Goal: Book appointment/travel/reservation

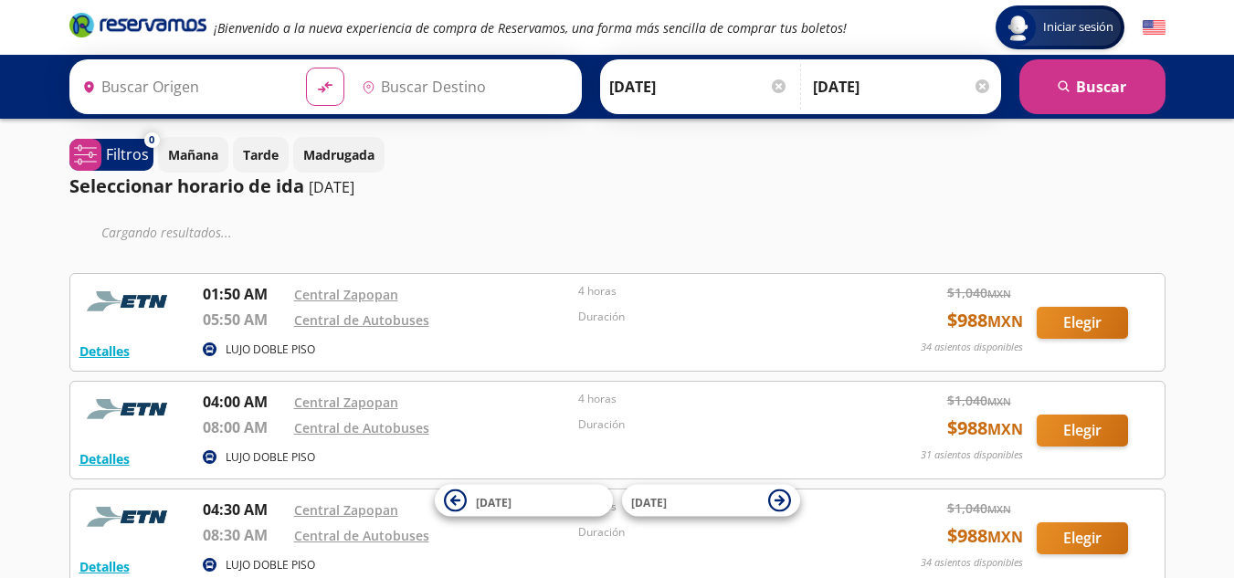
type input "Central Zapopan, [GEOGRAPHIC_DATA]"
type input "[GEOGRAPHIC_DATA], [GEOGRAPHIC_DATA]"
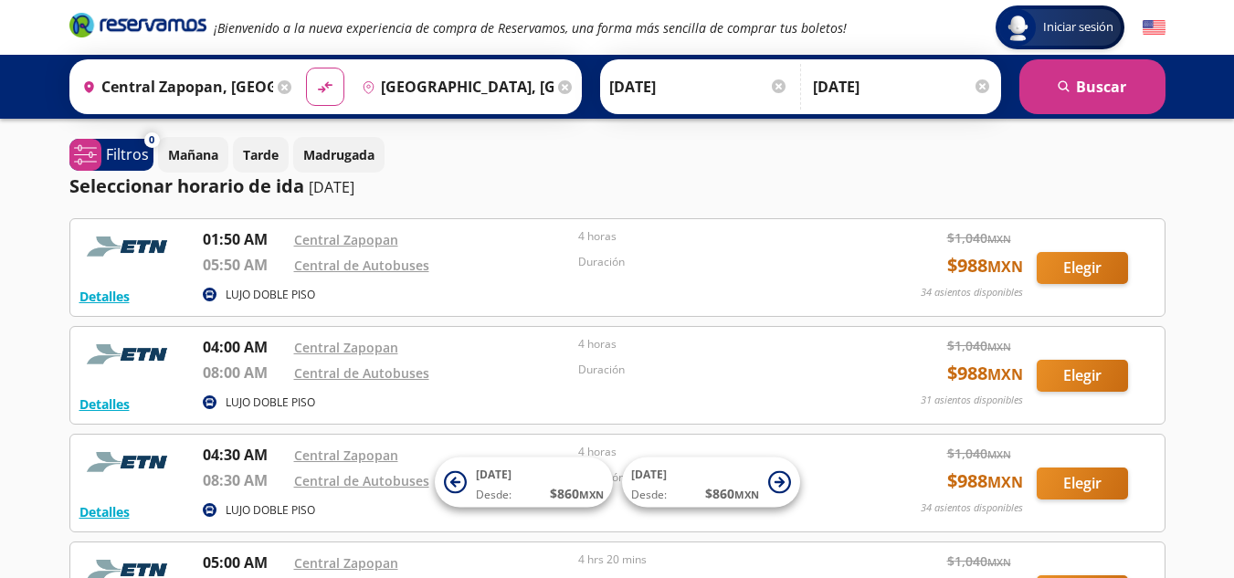
click at [773, 86] on div at bounding box center [779, 86] width 14 height 14
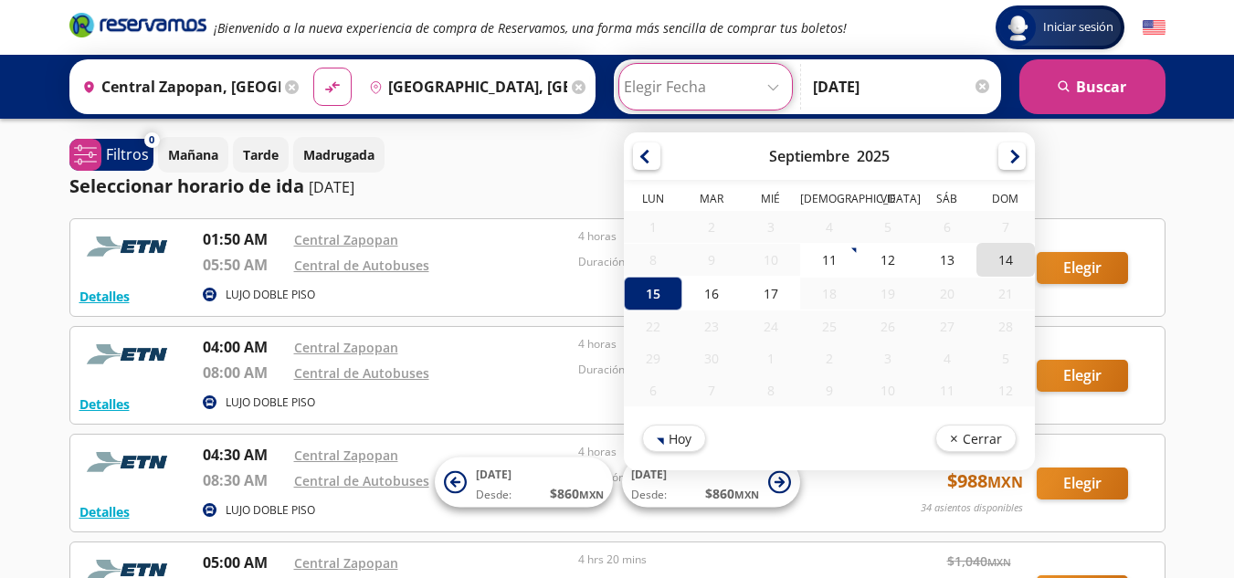
click at [989, 265] on div "14" at bounding box center [1005, 260] width 58 height 34
type input "[DATE]"
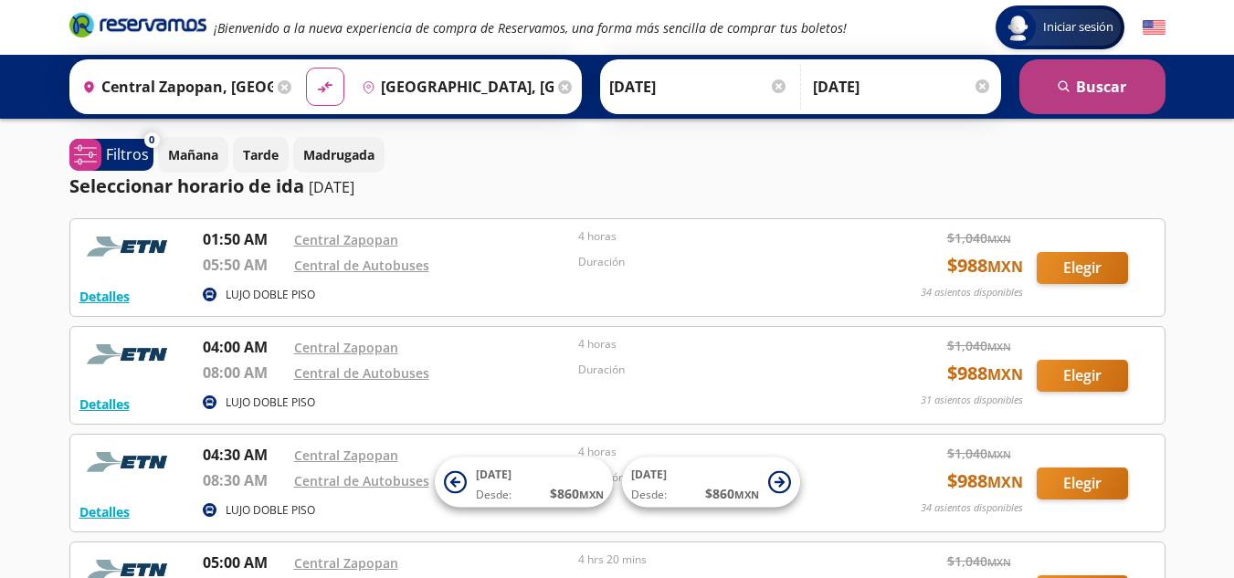
click at [1086, 87] on button "search [GEOGRAPHIC_DATA]" at bounding box center [1093, 86] width 146 height 55
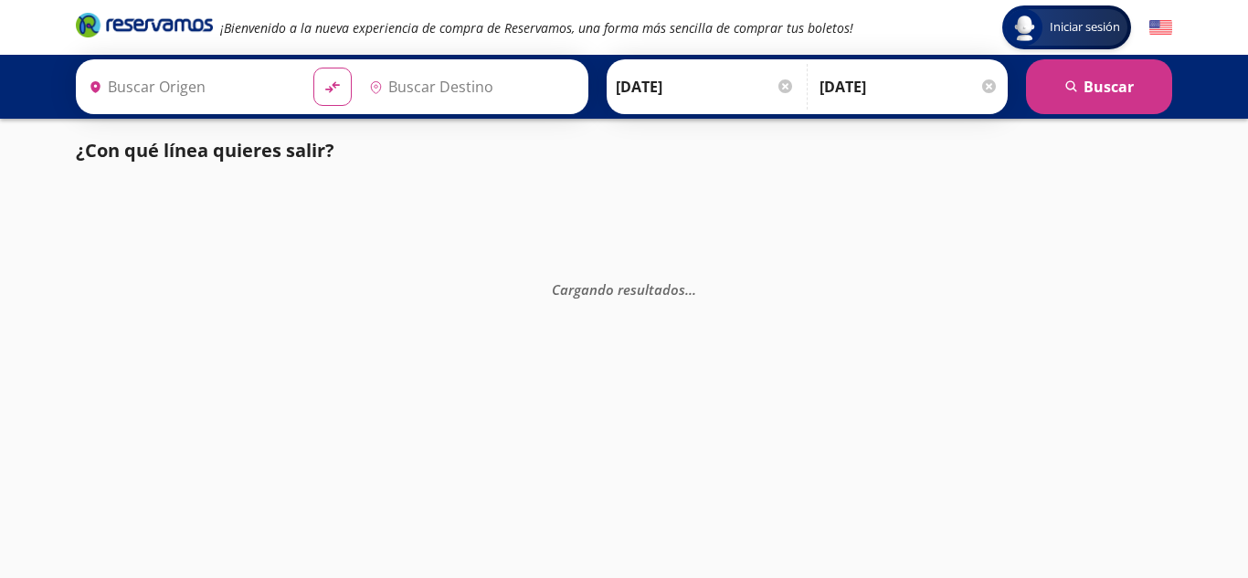
type input "Central Zapopan, [GEOGRAPHIC_DATA]"
type input "[GEOGRAPHIC_DATA], [GEOGRAPHIC_DATA]"
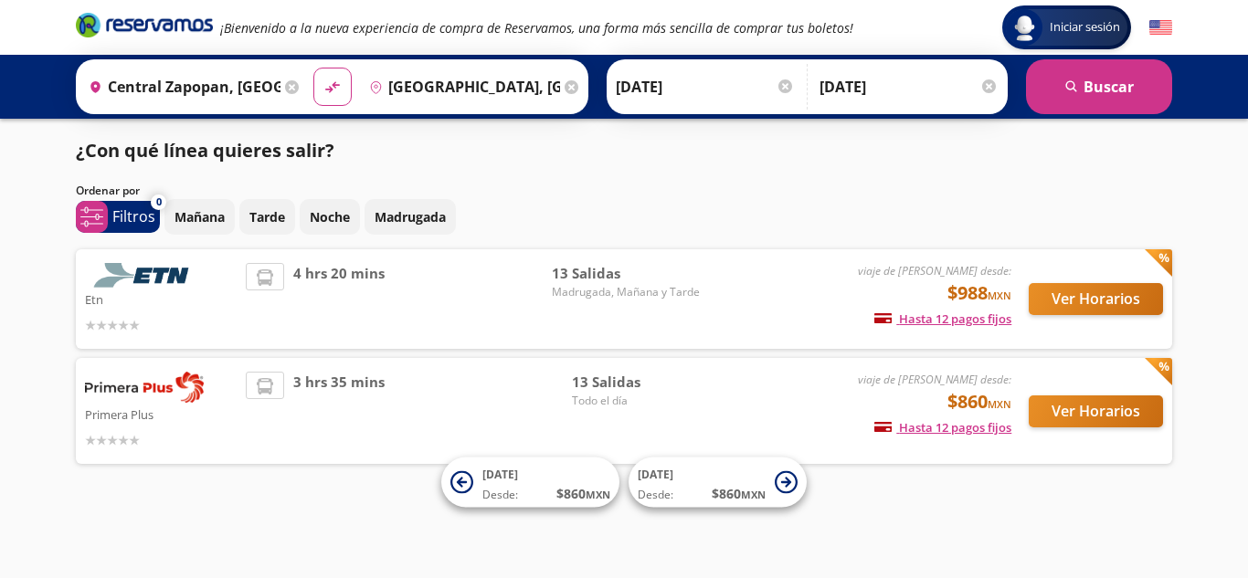
click at [136, 273] on img at bounding box center [144, 275] width 119 height 25
click at [1105, 301] on button "Ver Horarios" at bounding box center [1096, 299] width 134 height 32
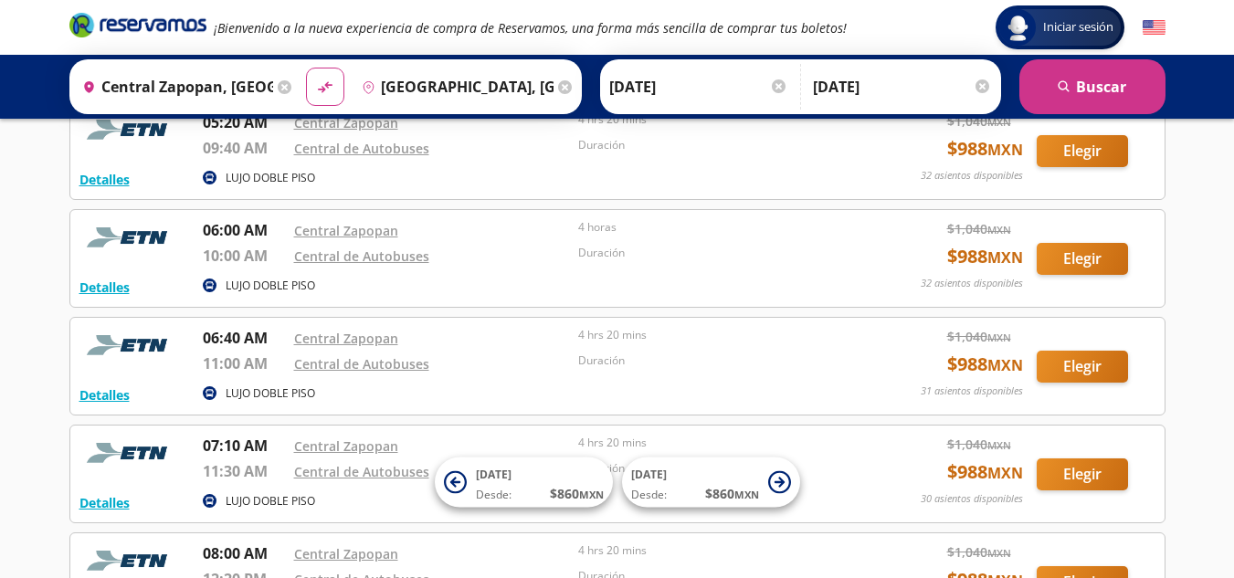
scroll to position [457, 0]
